Goal: Register for event/course

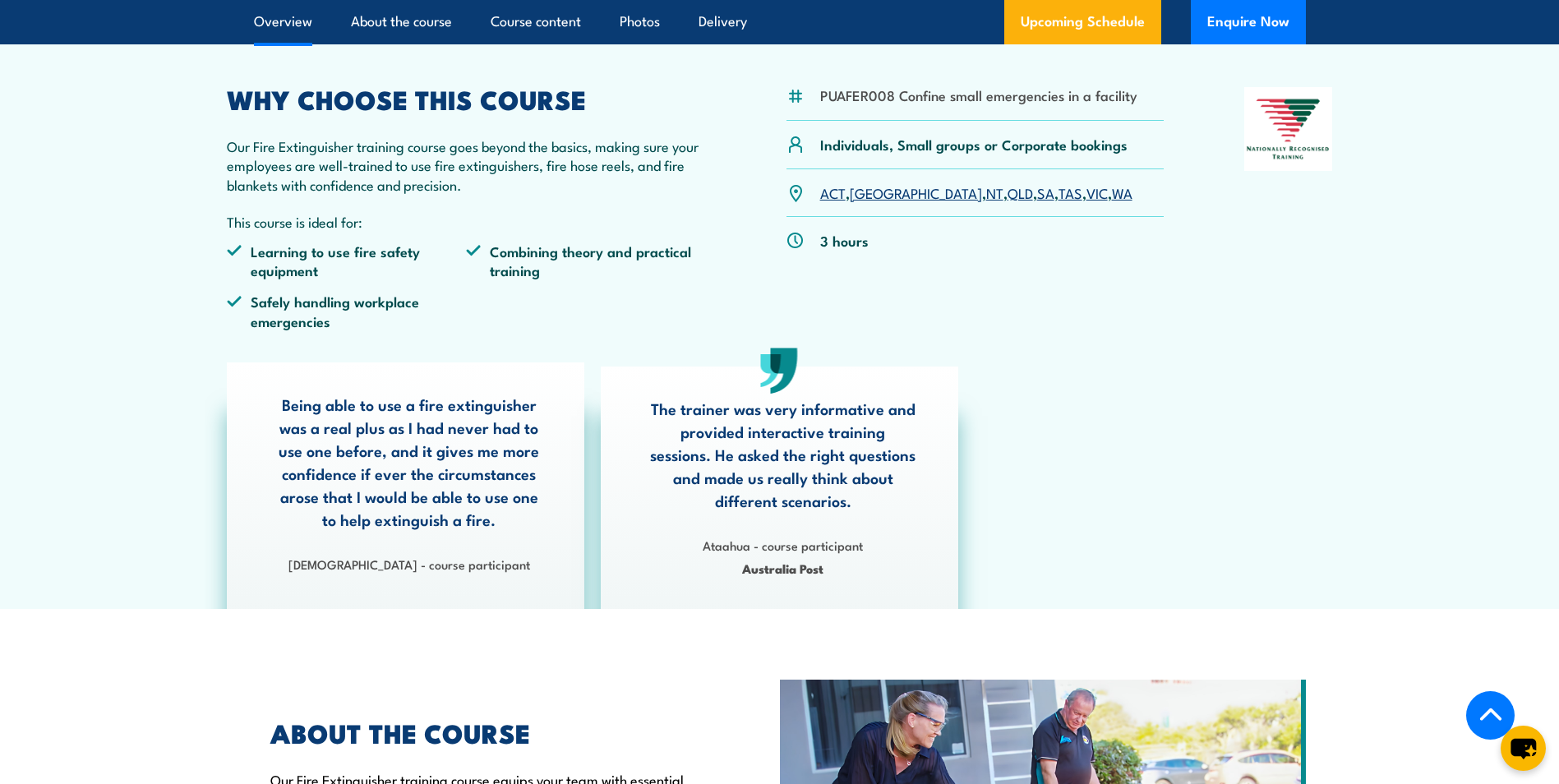
click at [1112, 192] on link "WA" at bounding box center [1122, 192] width 21 height 20
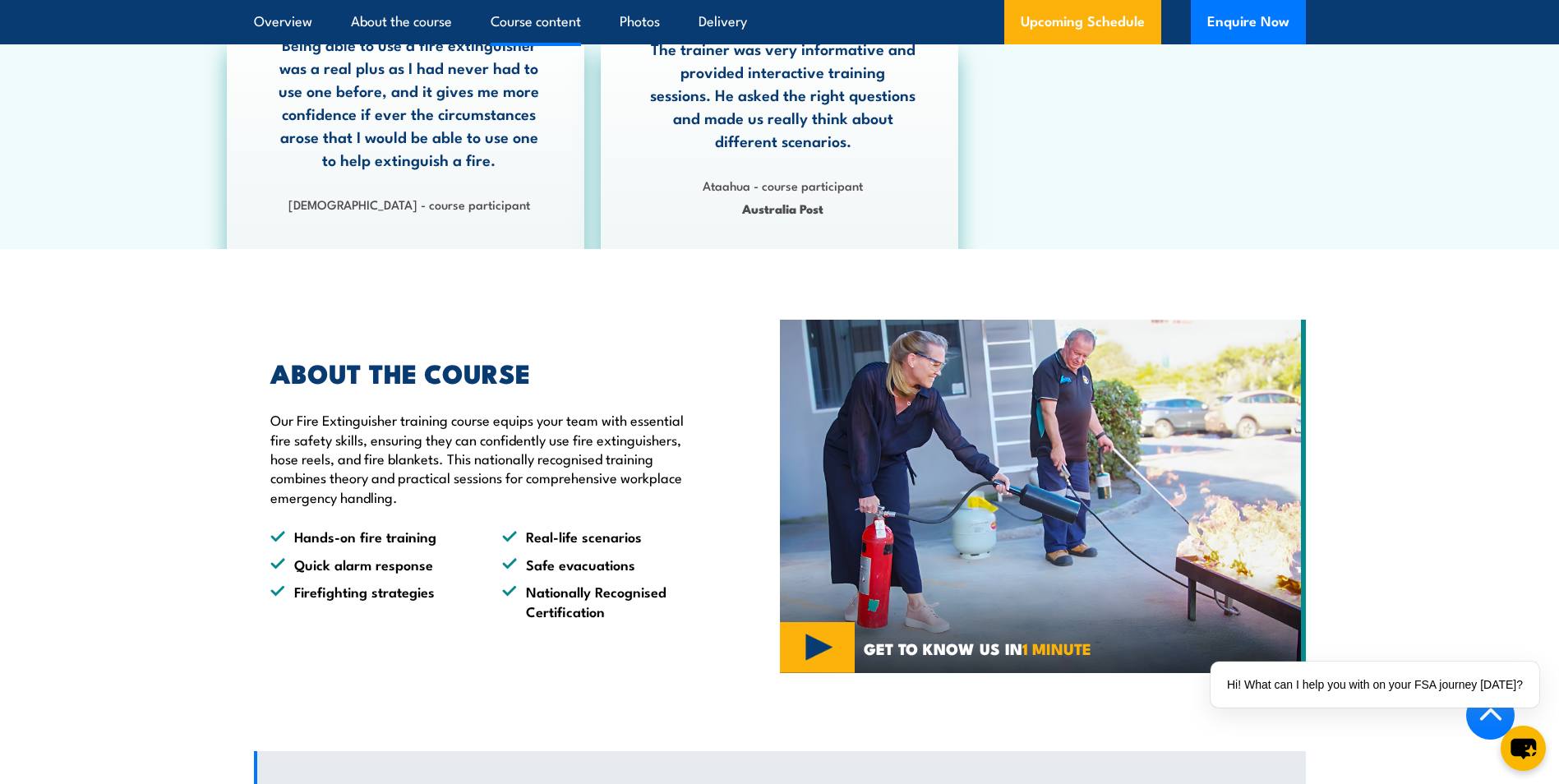
scroll to position [374, 0]
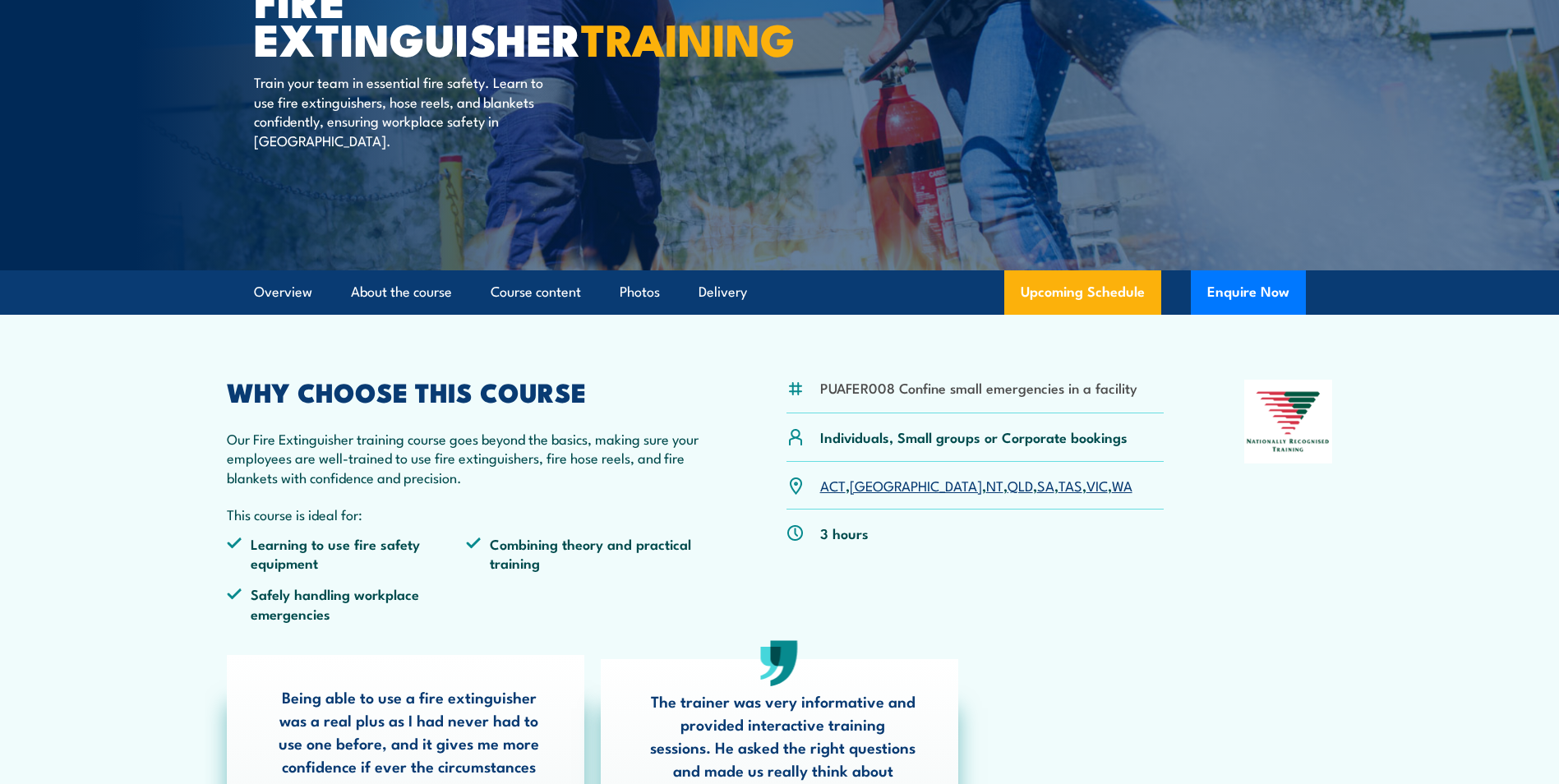
scroll to position [411, 0]
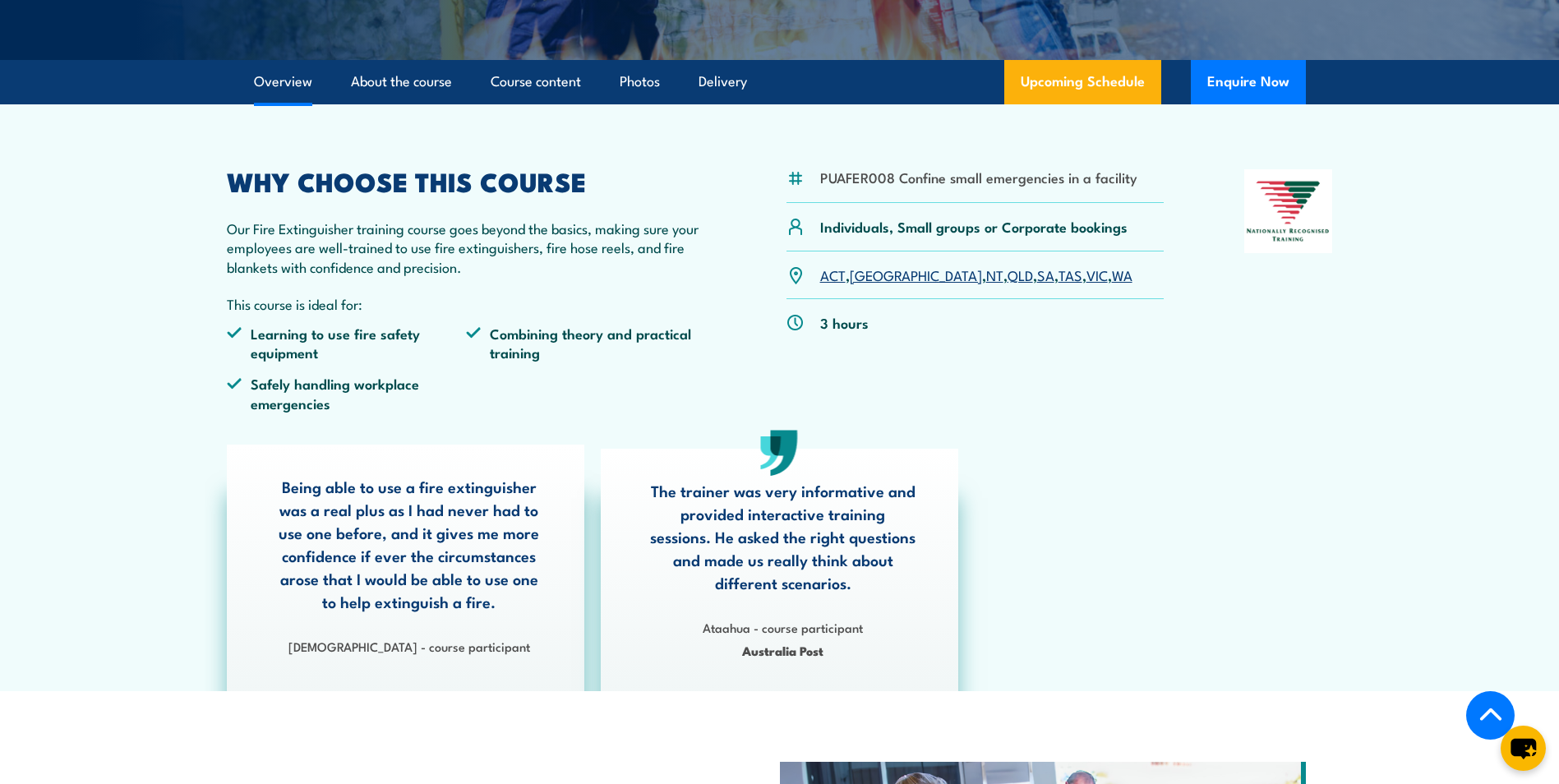
click at [1112, 272] on link "WA" at bounding box center [1122, 274] width 21 height 20
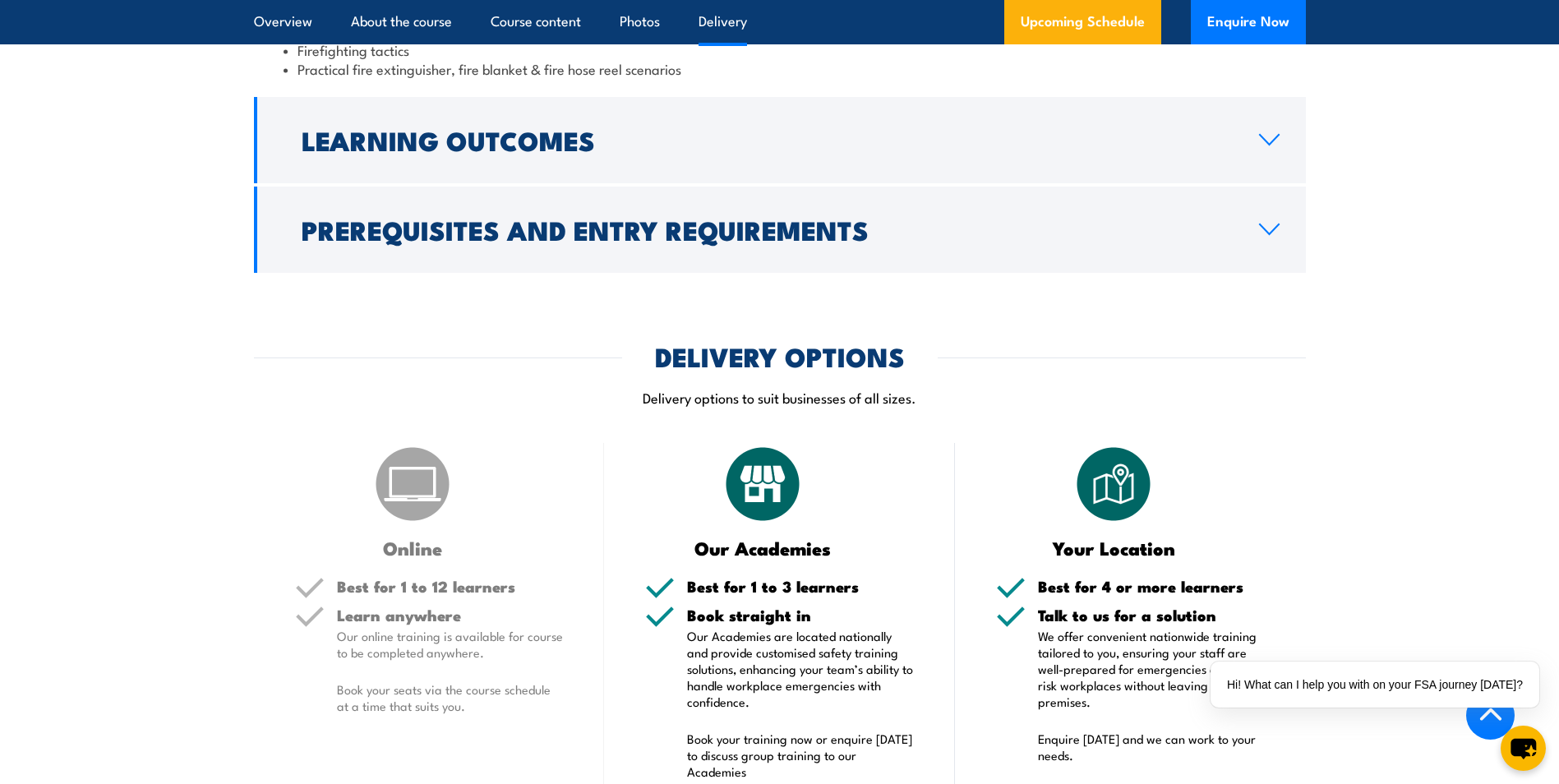
scroll to position [1771, 0]
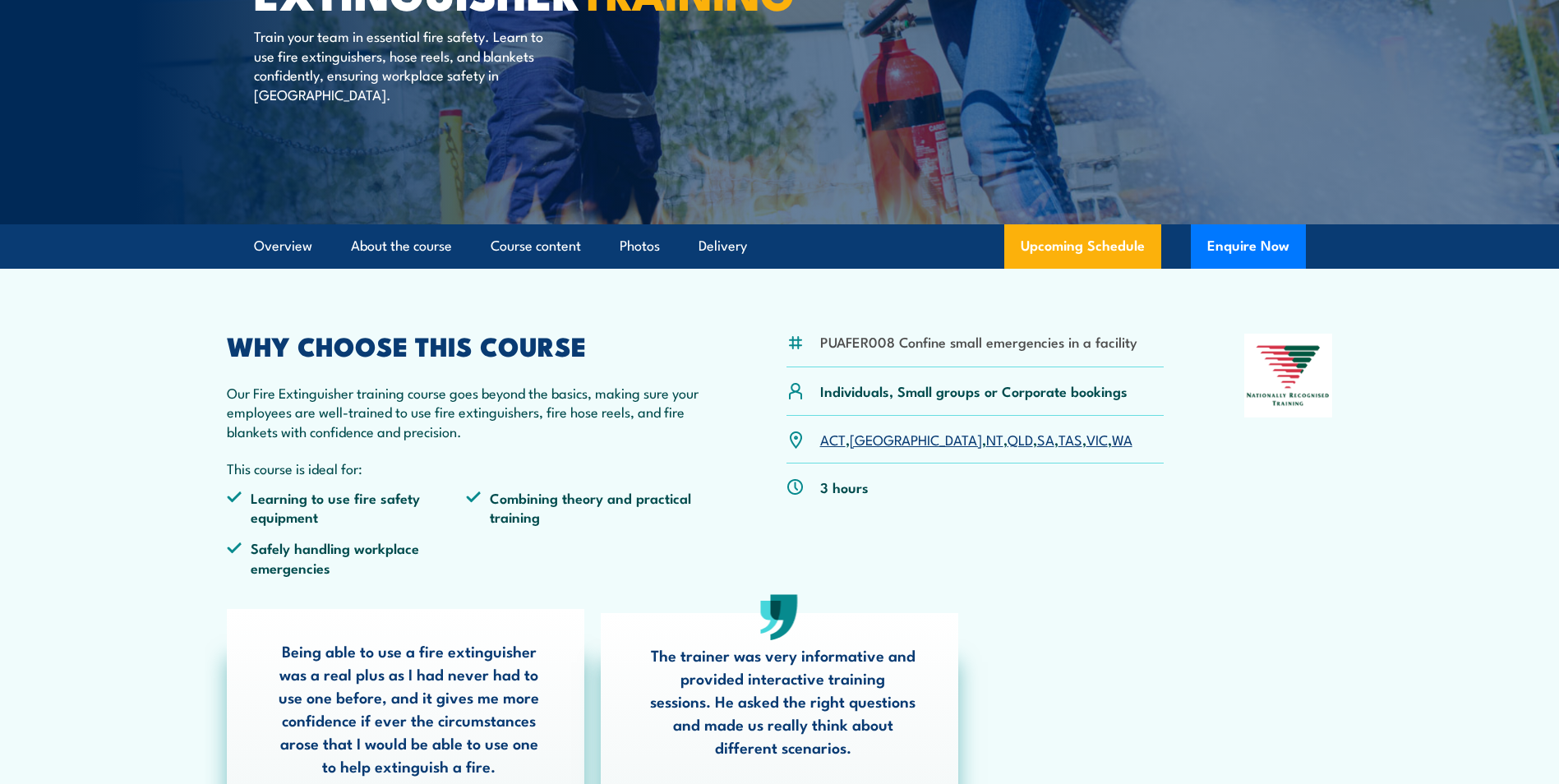
click at [1112, 442] on link "WA" at bounding box center [1122, 438] width 21 height 20
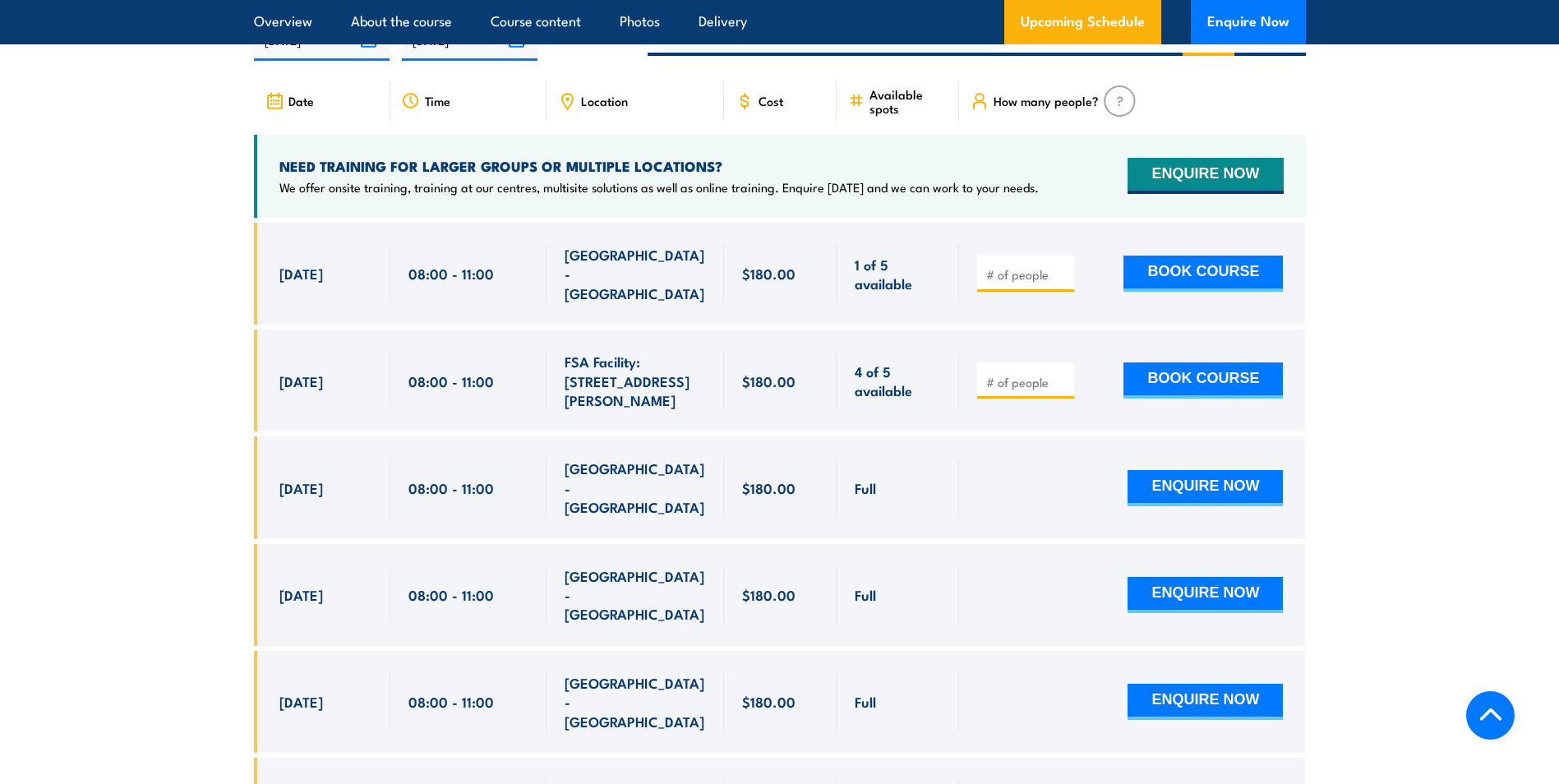
scroll to position [2839, 0]
